Goal: Transaction & Acquisition: Purchase product/service

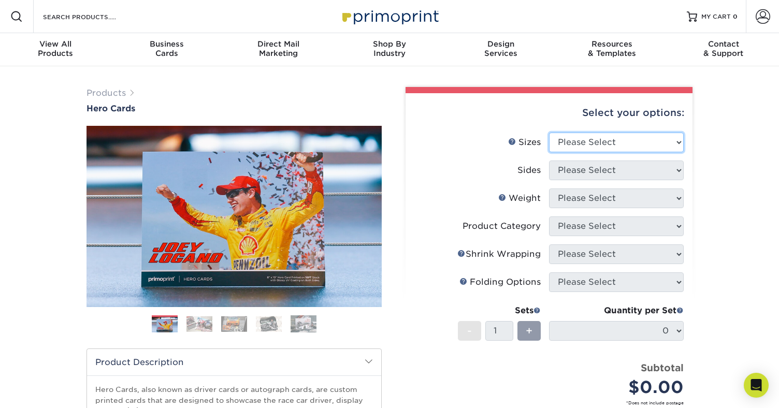
select select "4.00x6.00"
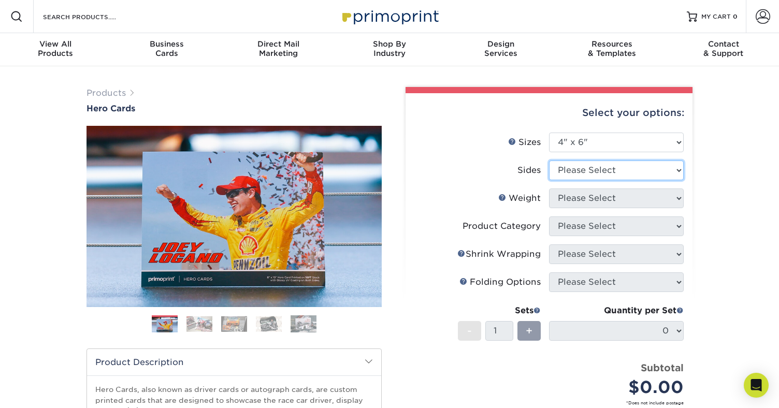
select select "32d3c223-f82c-492b-b915-ba065a00862f"
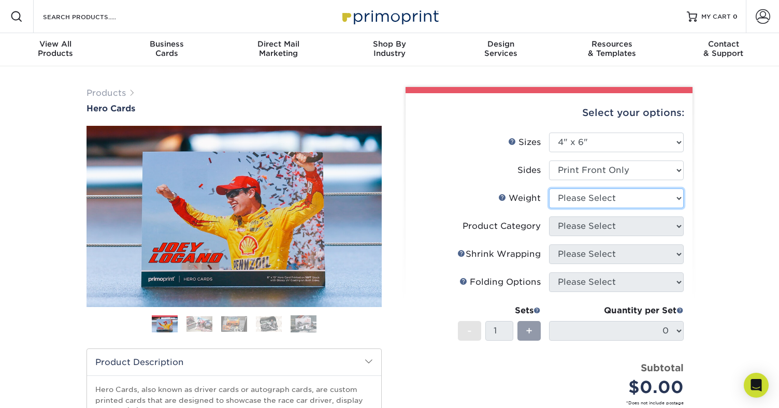
select select "14PT"
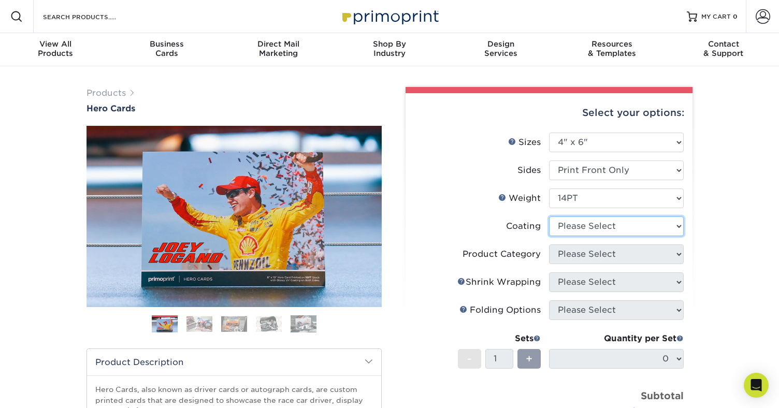
select select "121bb7b5-3b4d-429f-bd8d-bbf80e953313"
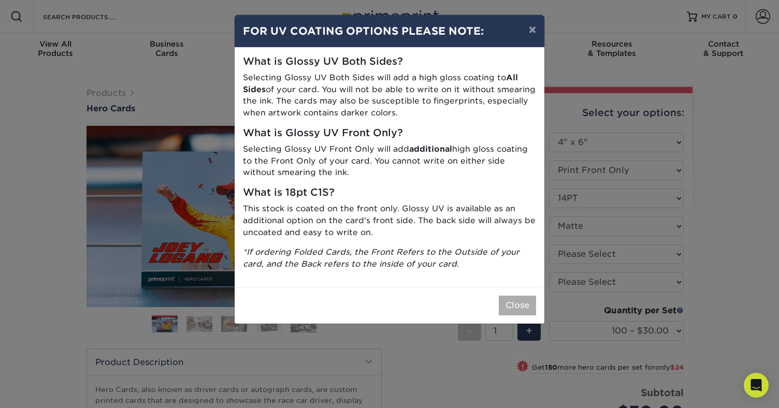
click at [517, 302] on button "Close" at bounding box center [517, 306] width 37 height 20
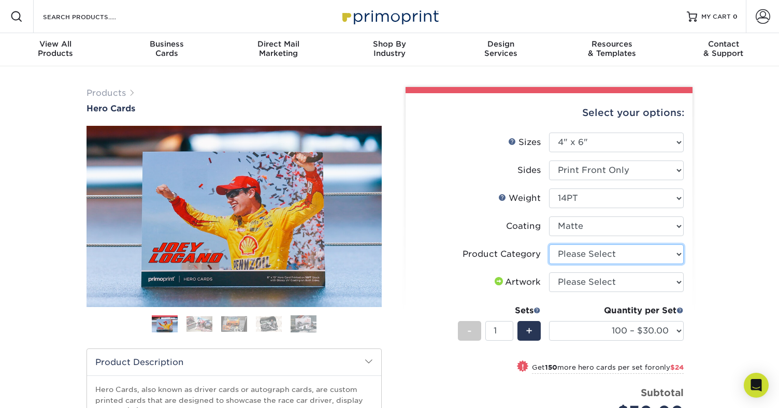
select select "9b7272e0-d6c8-4c3c-8e97-d3a1bcdab858"
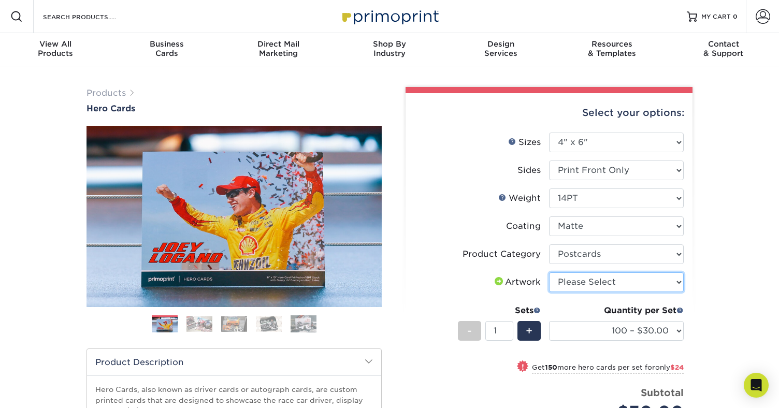
select select "upload"
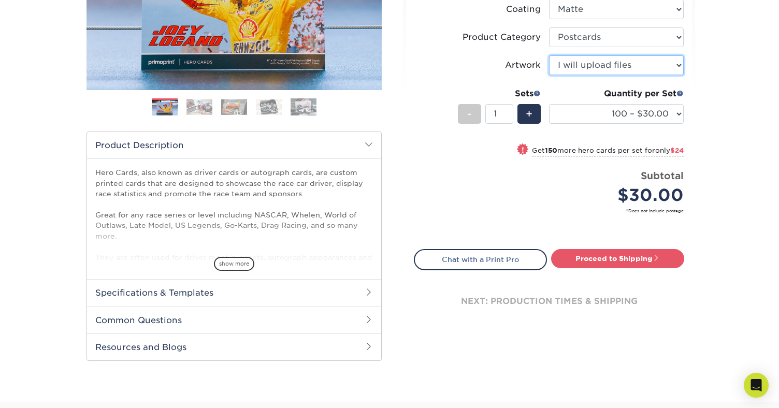
scroll to position [218, 0]
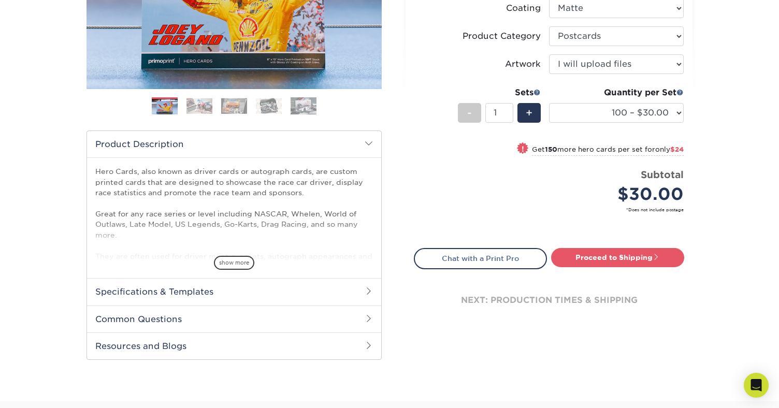
click at [195, 292] on h2 "Specifications & Templates" at bounding box center [234, 291] width 294 height 27
click at [156, 316] on link "See All Sizes" at bounding box center [155, 319] width 43 height 8
click at [47, 82] on div "Products Hero Cards Previous Next ," at bounding box center [389, 142] width 779 height 588
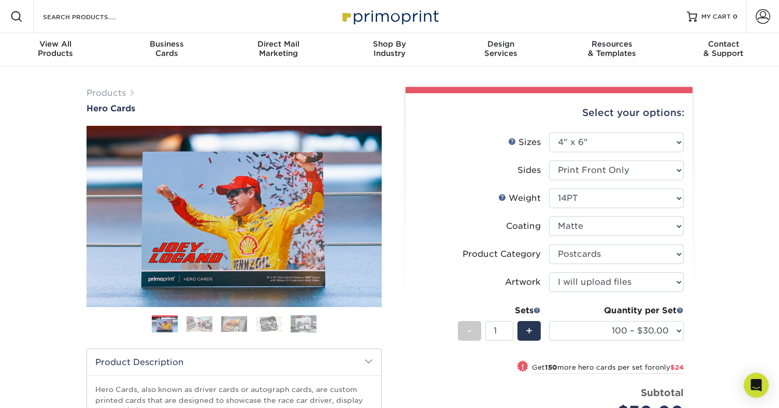
scroll to position [0, 0]
